Goal: Task Accomplishment & Management: Manage account settings

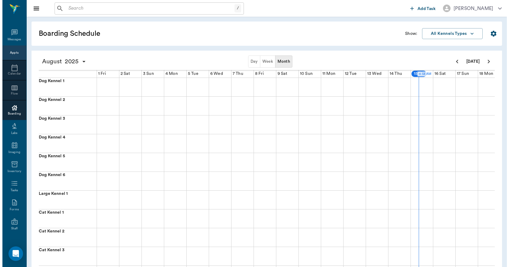
scroll to position [0, 225]
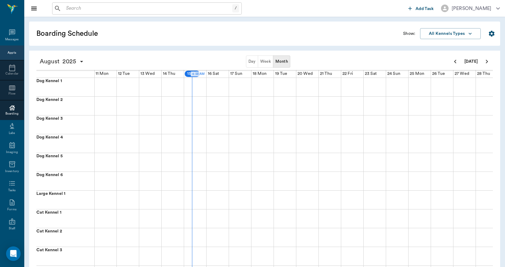
click at [9, 69] on icon at bounding box center [11, 67] width 7 height 7
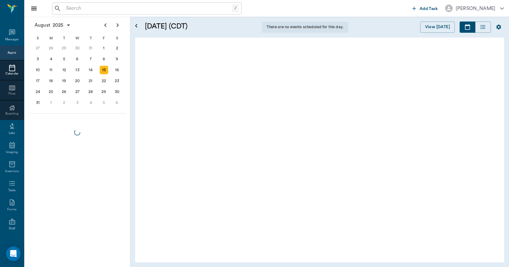
scroll to position [1, 0]
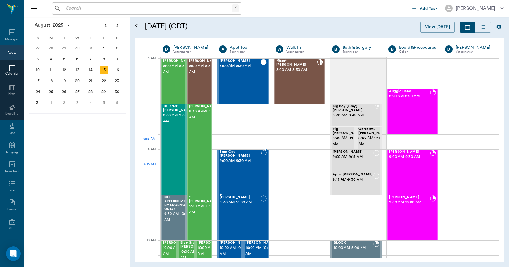
click at [244, 175] on div "Barn Cat [PERSON_NAME] 9:00 AM - 9:30 AM" at bounding box center [240, 172] width 41 height 44
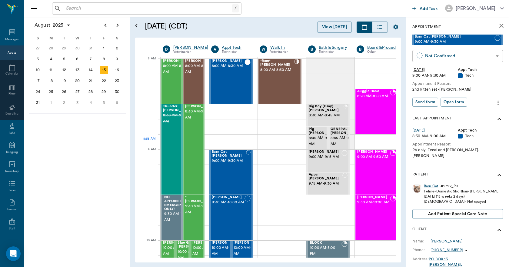
click at [434, 59] on body "/ ​ Add Task [PERSON_NAME] Nectar Messages Appts Calendar Flow Boarding Labs Im…" at bounding box center [254, 133] width 509 height 267
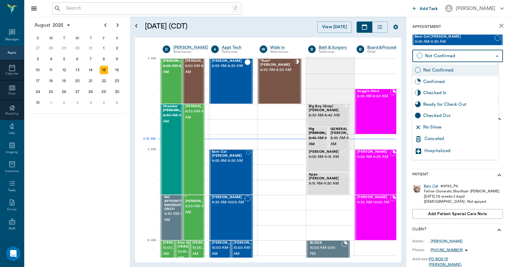
click at [436, 94] on div "Checked In" at bounding box center [459, 93] width 73 height 7
type input "CHECKED_IN"
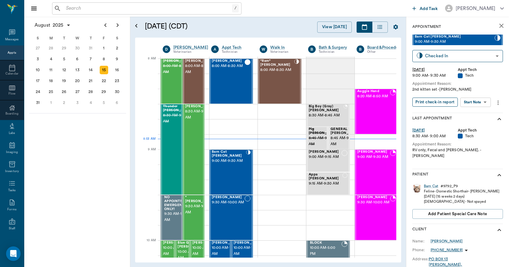
click at [436, 103] on button "Print check-in report" at bounding box center [435, 102] width 45 height 9
click at [119, 9] on input "text" at bounding box center [148, 8] width 169 height 8
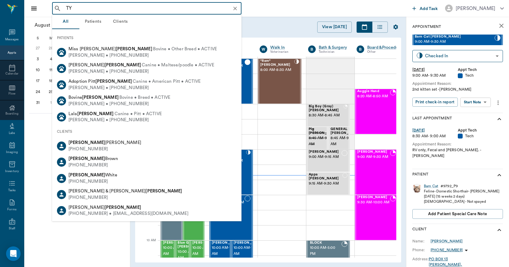
type input "T"
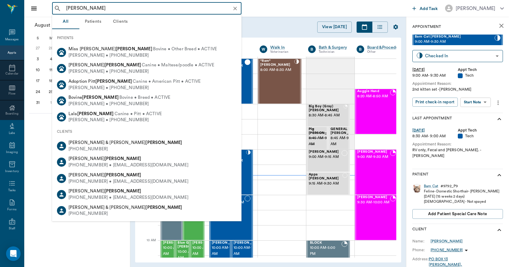
type input "[PERSON_NAME]"
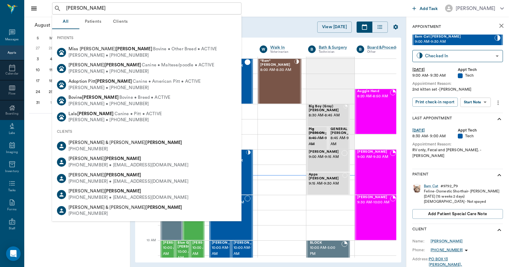
click at [120, 24] on button "Clients" at bounding box center [120, 22] width 27 height 15
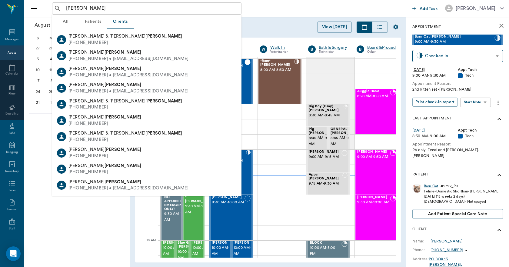
click at [101, 210] on div "[DATE] S M T W T F S 29 [DATE] 1 2 3 4 5 6 7 8 9 10 11 12 13 14 15 16 17 18 19 …" at bounding box center [77, 142] width 106 height 250
click at [9, 70] on icon at bounding box center [11, 67] width 7 height 7
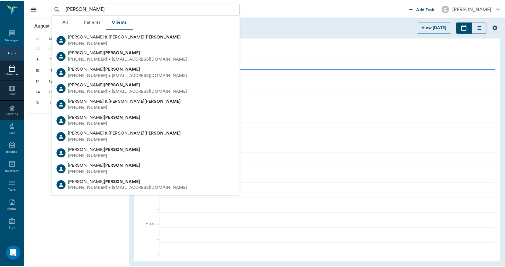
scroll to position [92, 0]
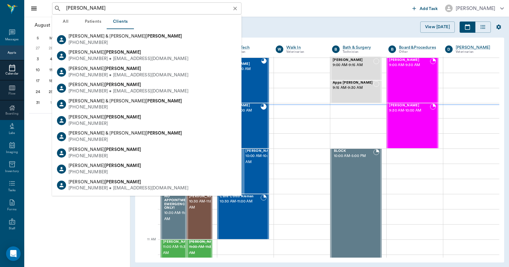
click at [237, 8] on icon "Clear" at bounding box center [235, 8] width 6 height 6
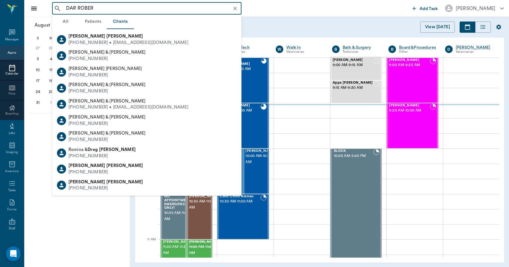
click at [106, 34] on b "[PERSON_NAME]" at bounding box center [124, 36] width 37 height 5
type input "DAR ROBER"
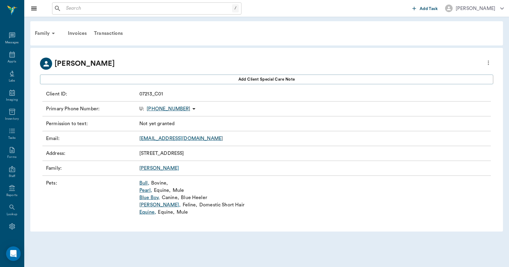
click at [147, 190] on link "Pearl ," at bounding box center [145, 190] width 13 height 7
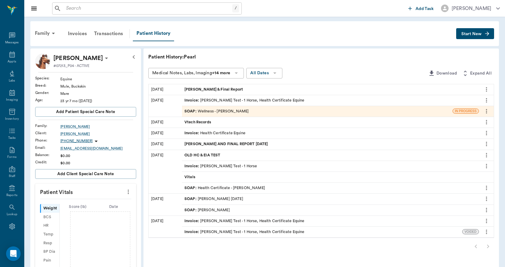
click at [206, 87] on span "[PERSON_NAME] & Final Report" at bounding box center [214, 90] width 60 height 6
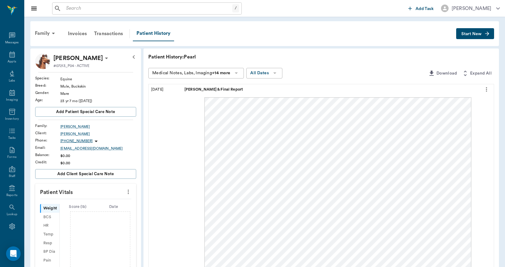
click at [486, 88] on icon "more" at bounding box center [486, 89] width 1 height 5
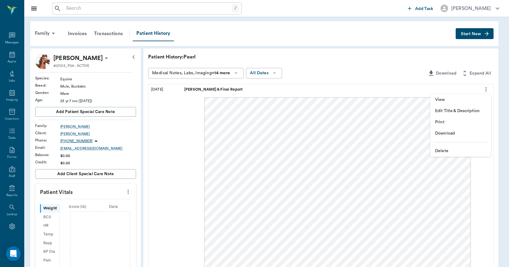
click at [445, 111] on span "Edit Title & Description" at bounding box center [460, 111] width 51 height 6
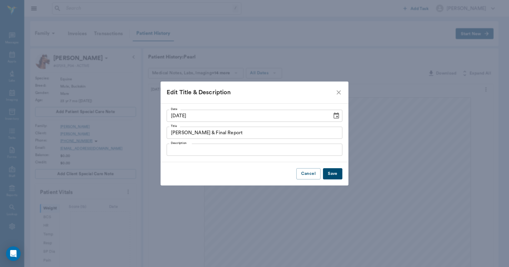
click at [246, 135] on input "[PERSON_NAME] & Final Report" at bounding box center [255, 133] width 176 height 12
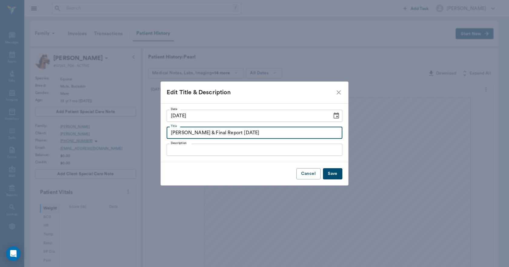
type input "[PERSON_NAME] & Final Report [DATE]"
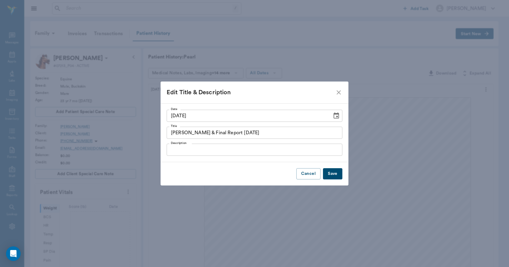
click at [333, 173] on button "Save" at bounding box center [332, 173] width 19 height 11
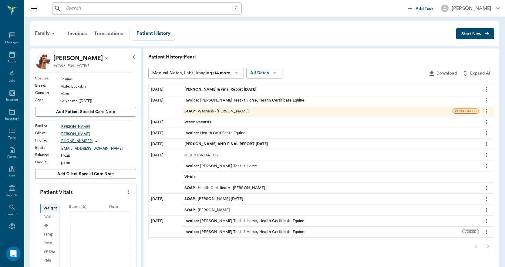
click at [470, 34] on span "Start New" at bounding box center [471, 34] width 20 height 0
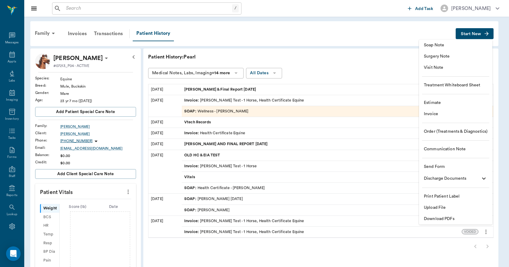
click at [435, 207] on span "Upload File" at bounding box center [456, 208] width 64 height 6
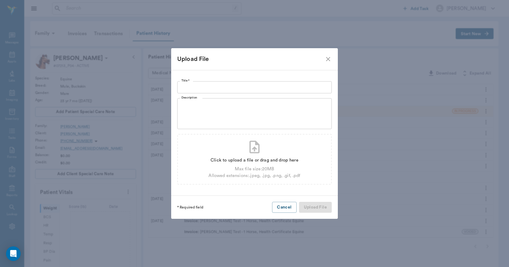
click at [206, 77] on div "Title * Title * Description x Description Click to upload a file or drag and dr…" at bounding box center [254, 133] width 167 height 126
click at [206, 85] on input "Title *" at bounding box center [254, 87] width 155 height 12
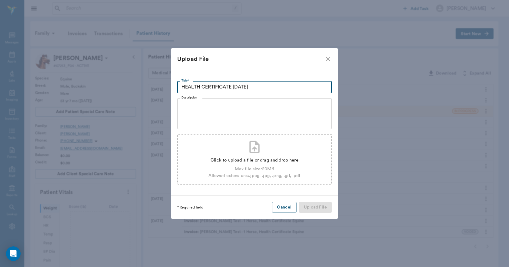
type input "HEALTH CERTIFICATE [DATE]"
click at [250, 162] on div "Click to upload a file or drag and drop here" at bounding box center [255, 160] width 92 height 7
type input "C:\fakepath\Pearl.[PERSON_NAME].HealthCertficate.[DATE].pdf"
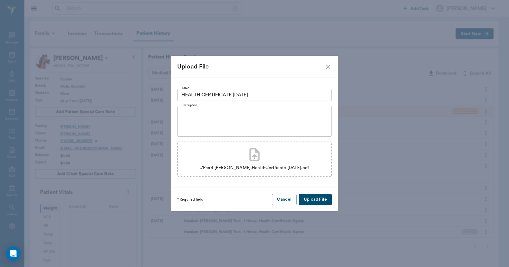
click at [313, 197] on button "Upload File" at bounding box center [315, 199] width 33 height 11
